Goal: Information Seeking & Learning: Learn about a topic

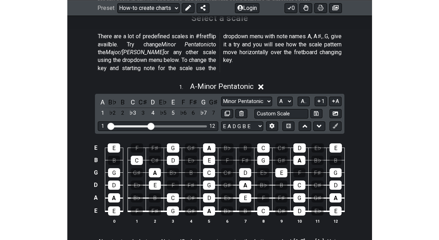
scroll to position [177, 0]
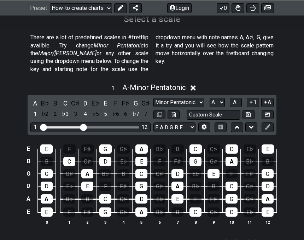
click at [127, 83] on span "A - Minor Pentatonic" at bounding box center [154, 87] width 64 height 8
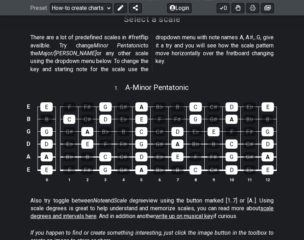
click at [128, 83] on span "A - Minor Pentatonic" at bounding box center [157, 87] width 64 height 8
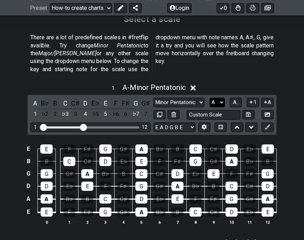
click at [221, 98] on select "A♭ A A♯ B♭ B C C♯ D♭ D D♯ E♭ E F F♯ G♭ G G♯" at bounding box center [217, 103] width 15 height 10
select select "F"
click at [210, 98] on select "A♭ A A♯ B♭ B C C♯ D♭ D D♯ E♭ E F F♯ G♭ G G♯" at bounding box center [217, 103] width 15 height 10
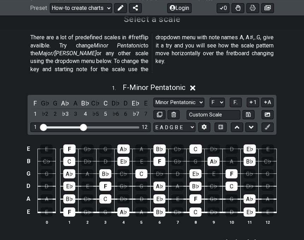
click at [135, 83] on span "F - Minor Pentatonic" at bounding box center [154, 87] width 63 height 8
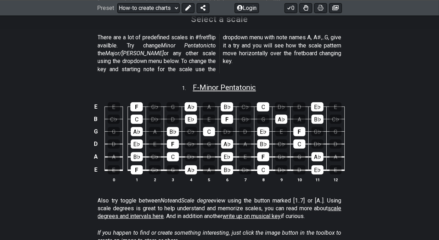
click at [226, 83] on span "F - Minor Pentatonic" at bounding box center [224, 87] width 63 height 8
select select "F"
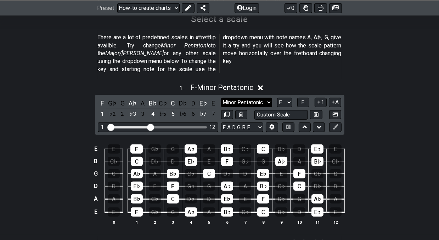
click at [250, 98] on select "Minor Pentatonic New Scale Minor Pentatonic Major Pentatonic Minor Blues Major …" at bounding box center [246, 103] width 51 height 10
select select "Major Pentatonic"
click at [221, 98] on select "Minor Pentatonic New Scale Minor Pentatonic Major Pentatonic Minor Blues Major …" at bounding box center [246, 103] width 51 height 10
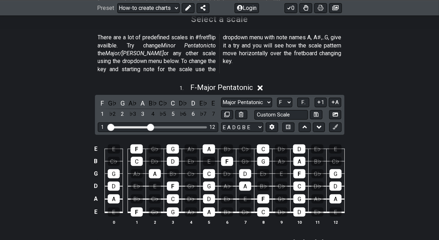
click at [158, 79] on div "1 . F - Major Pentatonic" at bounding box center [219, 85] width 439 height 13
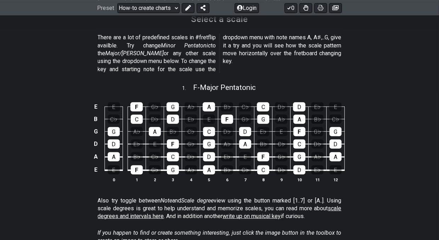
drag, startPoint x: 374, startPoint y: 83, endPoint x: 383, endPoint y: 90, distance: 10.9
click at [304, 90] on div "1 . F - Major Pentatonic E E F G♭ G A♭ A B♭ C♭ C D♭ D E♭ E B C♭ C D♭ D E♭ E F G…" at bounding box center [219, 135] width 439 height 113
drag, startPoint x: 381, startPoint y: 90, endPoint x: 376, endPoint y: 96, distance: 7.0
click at [304, 93] on div "E E F G♭ G A♭ A B♭ C♭ C D♭ D E♭ E B C♭ C D♭ D E♭ E F G♭ G A♭ A B♭ C♭ G G A♭ A B…" at bounding box center [219, 142] width 439 height 99
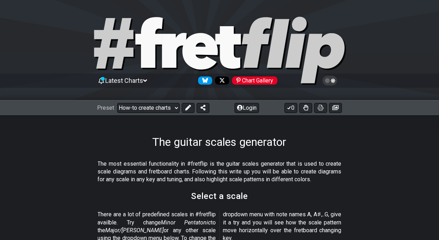
drag, startPoint x: 138, startPoint y: 130, endPoint x: 364, endPoint y: 141, distance: 226.8
click at [304, 140] on div "The guitar scales generator" at bounding box center [219, 131] width 439 height 33
drag, startPoint x: 318, startPoint y: 152, endPoint x: 292, endPoint y: 159, distance: 26.6
click at [187, 36] on icon at bounding box center [219, 51] width 255 height 71
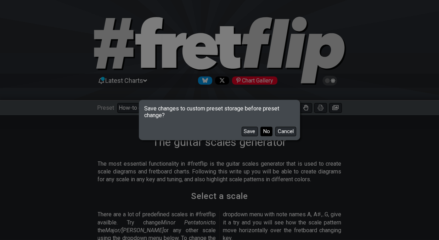
click at [264, 128] on button "No" at bounding box center [266, 132] width 12 height 10
select select "/welcome"
select select "C"
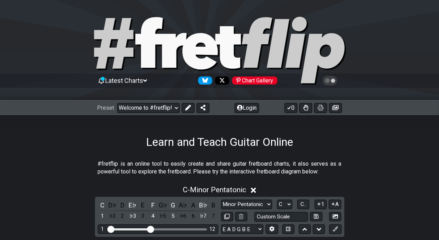
click at [190, 32] on icon at bounding box center [219, 51] width 255 height 71
click at [187, 55] on icon at bounding box center [199, 51] width 35 height 36
click at [182, 69] on icon at bounding box center [219, 51] width 255 height 71
drag, startPoint x: 236, startPoint y: 142, endPoint x: 235, endPoint y: 155, distance: 13.9
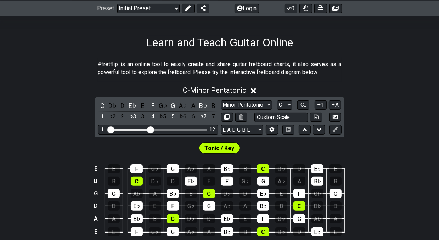
scroll to position [35, 0]
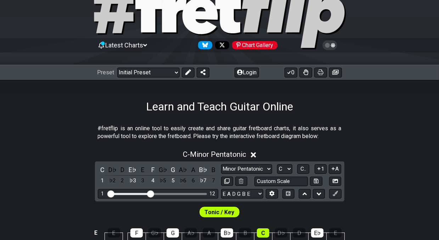
click at [221, 215] on span "Tonic / Key" at bounding box center [220, 212] width 30 height 10
click at [217, 211] on span "Tonic / Key" at bounding box center [220, 212] width 30 height 10
click at [211, 158] on span "C - Minor Pentatonic" at bounding box center [214, 154] width 63 height 8
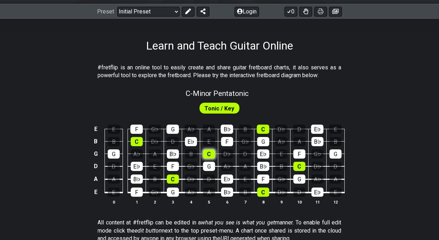
scroll to position [142, 0]
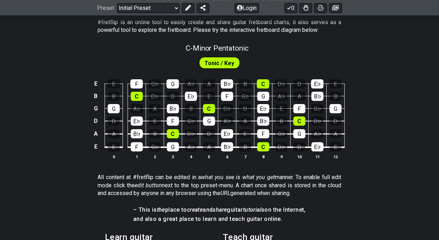
click at [208, 64] on span "Tonic / Key" at bounding box center [220, 63] width 30 height 10
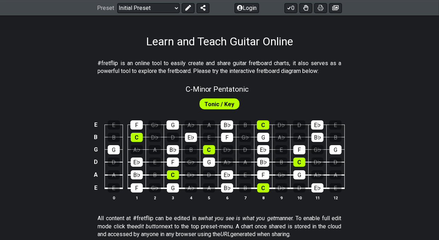
scroll to position [71, 0]
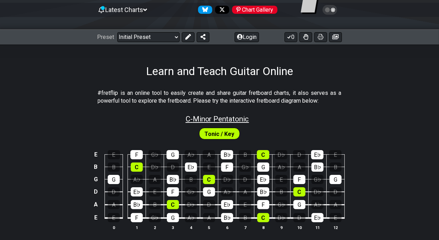
click at [211, 118] on span "C - Minor Pentatonic" at bounding box center [216, 119] width 63 height 8
select select "C"
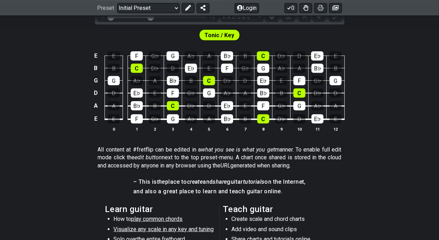
drag, startPoint x: 357, startPoint y: 148, endPoint x: 353, endPoint y: 158, distance: 10.5
click at [354, 154] on section "All content at #fretflip can be edited in a what you see is what you get manner…" at bounding box center [219, 159] width 439 height 32
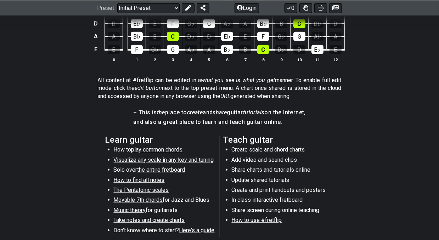
scroll to position [354, 0]
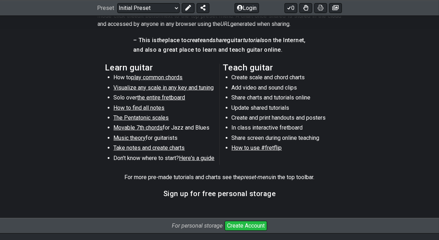
drag, startPoint x: 125, startPoint y: 63, endPoint x: 189, endPoint y: 69, distance: 63.6
click at [190, 67] on div "Learn guitar How to play common chords Visualize any scale in any key and tunin…" at bounding box center [219, 116] width 229 height 110
drag, startPoint x: 105, startPoint y: 69, endPoint x: 157, endPoint y: 69, distance: 51.7
click at [157, 69] on section "Learn guitar How to play common chords Visualize any scale in any key and tunin…" at bounding box center [219, 116] width 439 height 110
click at [171, 79] on span "play common chords" at bounding box center [156, 77] width 51 height 7
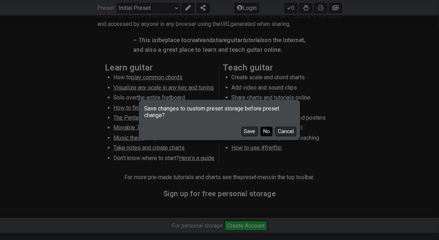
click at [264, 131] on button "No" at bounding box center [266, 132] width 12 height 10
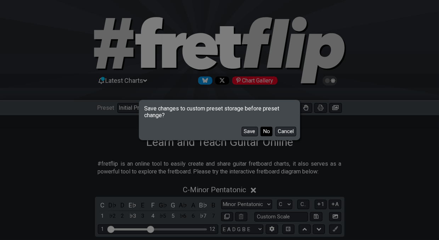
select select "/common-guitar-chords"
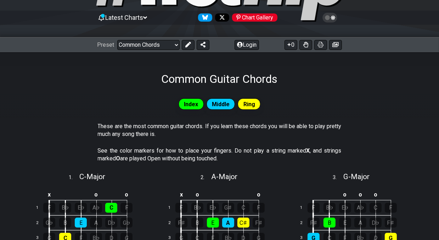
scroll to position [142, 0]
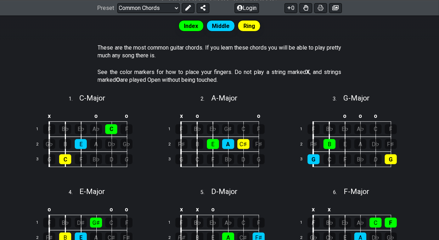
click at [24, 120] on section "1 . C - Major x o o 1 F B♭ E♭ A♭ C F 2 G♭ B E A D♭ G♭ 3 G C F B♭ D G" at bounding box center [87, 136] width 132 height 93
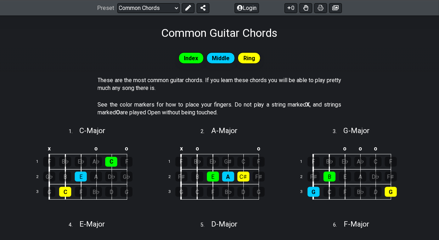
scroll to position [71, 0]
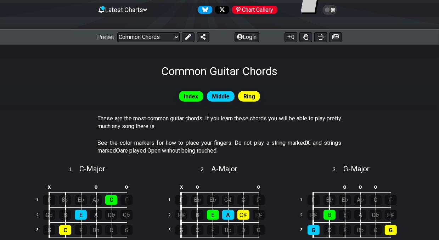
click at [77, 103] on div "Index Middle Ring" at bounding box center [219, 96] width 439 height 14
drag, startPoint x: 101, startPoint y: 101, endPoint x: 102, endPoint y: 113, distance: 12.5
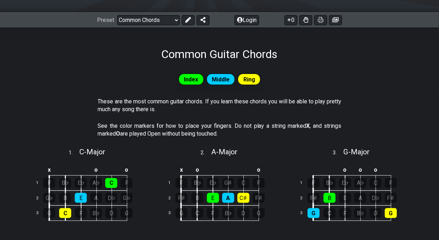
scroll to position [0, 0]
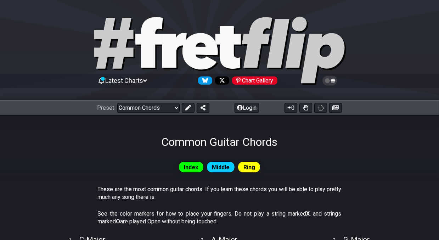
click at [167, 145] on h1 "Common Guitar Chords" at bounding box center [219, 141] width 116 height 13
click at [150, 107] on select "Welcome to #fretflip! Initial Preset Custom Preset Minor Pentatonic Major Penta…" at bounding box center [148, 108] width 62 height 10
click at [150, 108] on select "Welcome to #fretflip! Initial Preset Custom Preset Minor Pentatonic Major Penta…" at bounding box center [148, 108] width 62 height 10
drag, startPoint x: 124, startPoint y: 135, endPoint x: 120, endPoint y: 148, distance: 14.3
click at [121, 147] on div "Common Guitar Chords" at bounding box center [219, 131] width 439 height 33
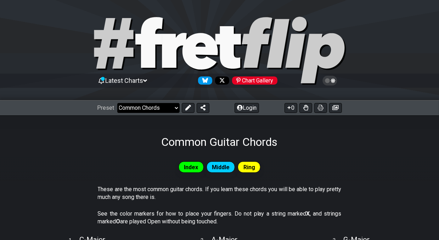
click at [130, 109] on select "Welcome to #fretflip! Initial Preset Custom Preset Minor Pentatonic Major Penta…" at bounding box center [148, 108] width 62 height 10
